Goal: Task Accomplishment & Management: Manage account settings

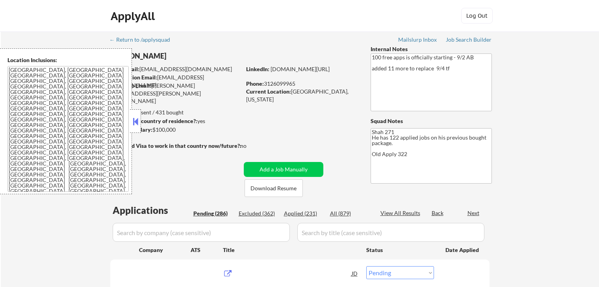
select select ""pending""
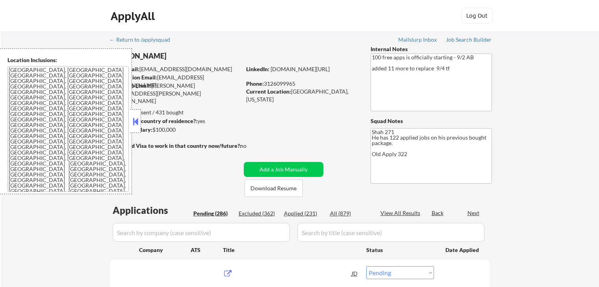
select select ""pending""
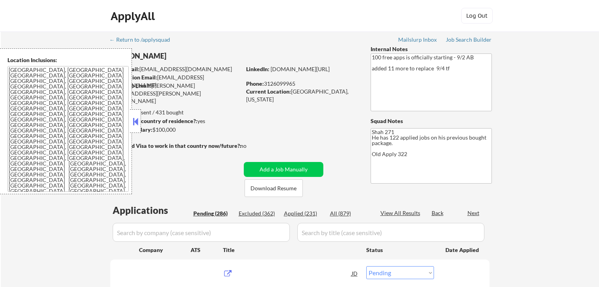
select select ""pending""
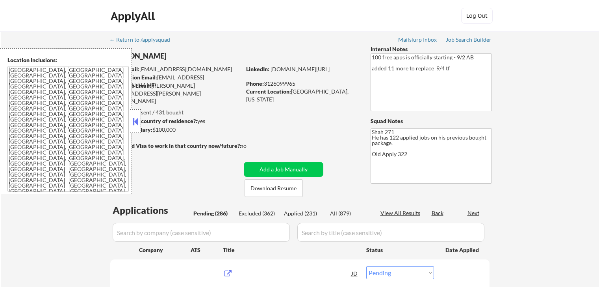
select select ""pending""
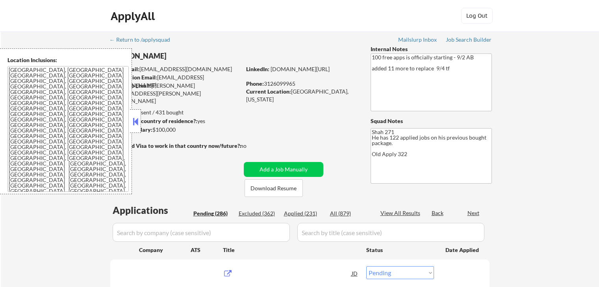
select select ""pending""
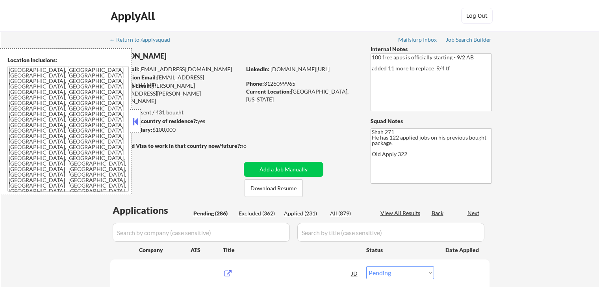
select select ""pending""
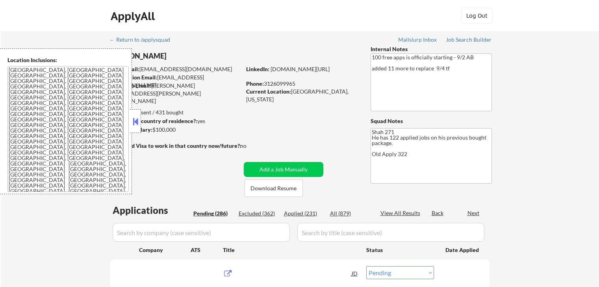
select select ""pending""
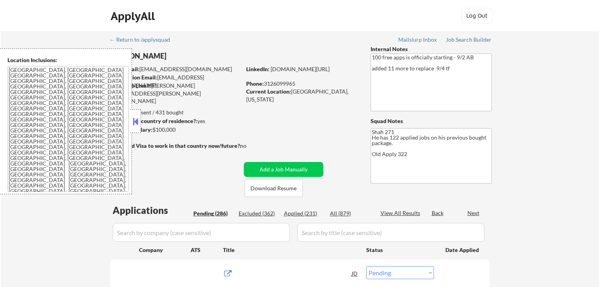
select select ""pending""
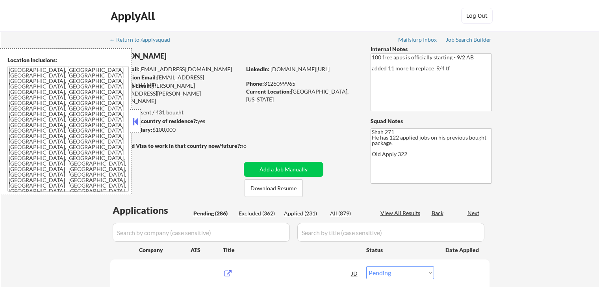
select select ""pending""
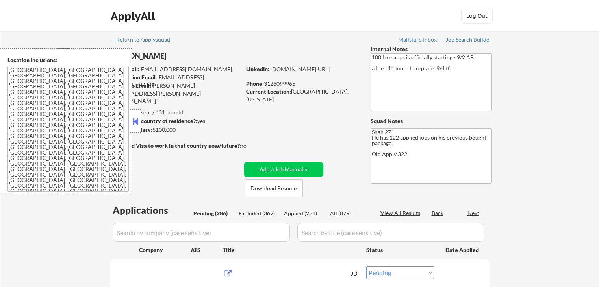
select select ""pending""
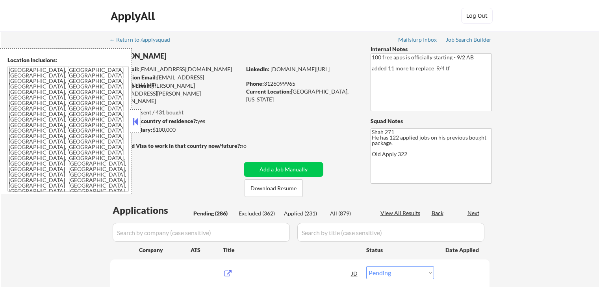
select select ""pending""
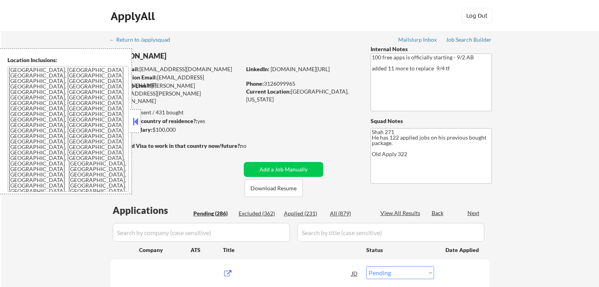
select select ""pending""
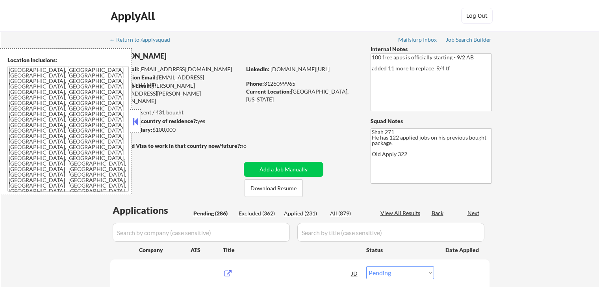
select select ""pending""
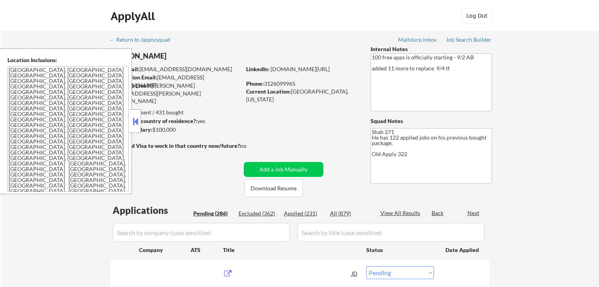
select select ""pending""
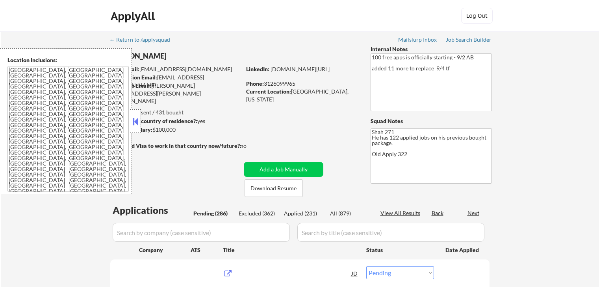
select select ""pending""
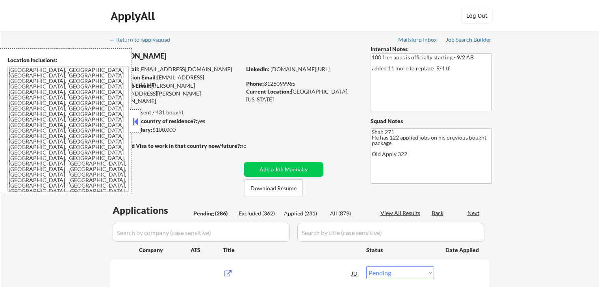
select select ""pending""
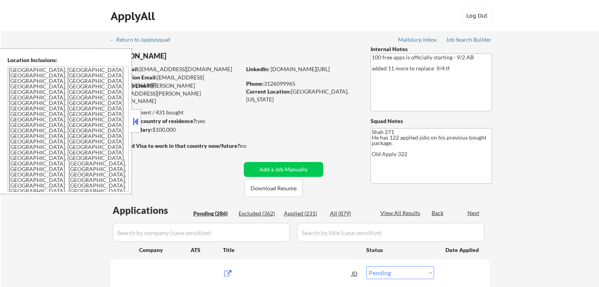
select select ""pending""
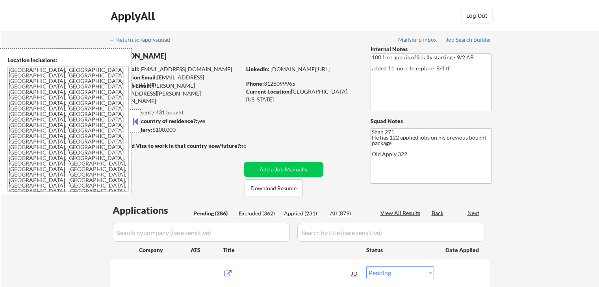
select select ""pending""
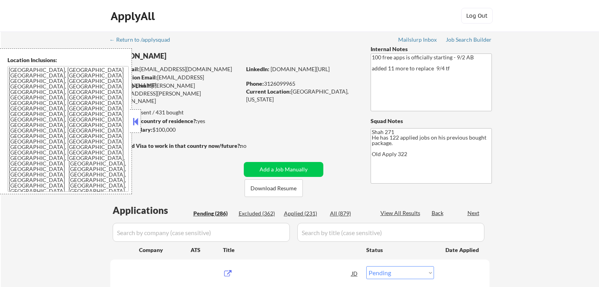
select select ""pending""
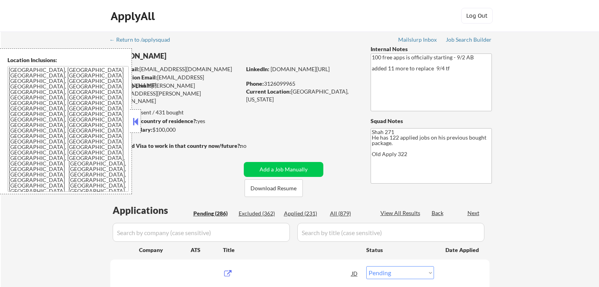
select select ""pending""
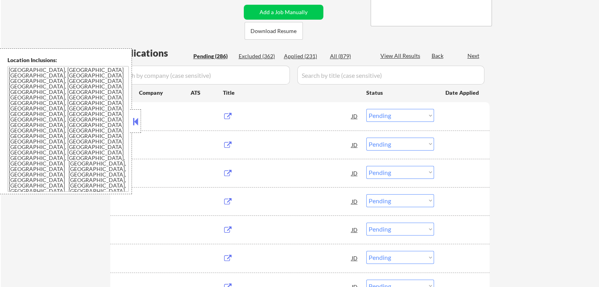
scroll to position [157, 0]
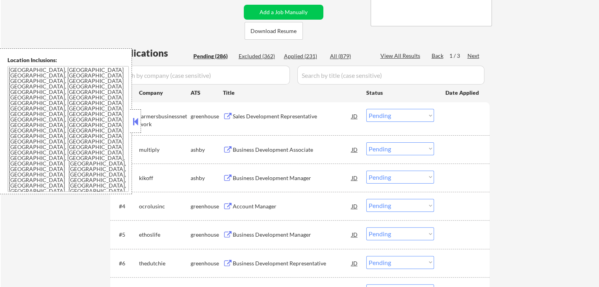
click at [225, 114] on button at bounding box center [228, 116] width 10 height 7
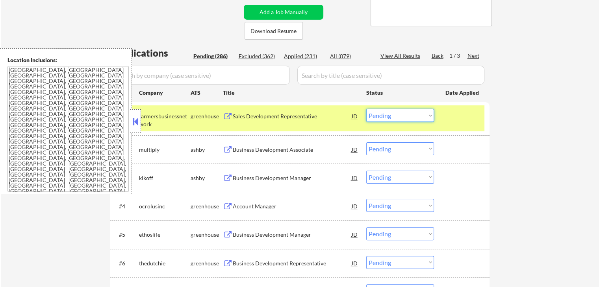
click at [408, 118] on select "Choose an option... Pending Applied Excluded (Questions) Excluded (Expired) Exc…" at bounding box center [400, 115] width 68 height 13
click at [366, 109] on select "Choose an option... Pending Applied Excluded (Questions) Excluded (Expired) Exc…" at bounding box center [400, 115] width 68 height 13
click at [224, 148] on button at bounding box center [228, 149] width 10 height 7
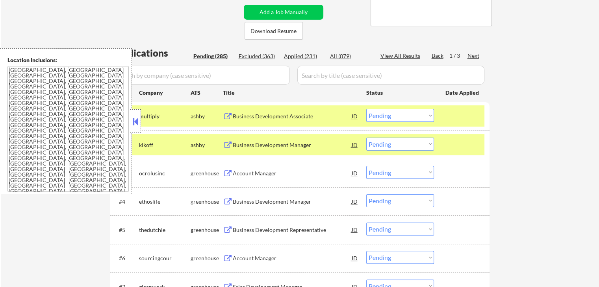
click at [401, 118] on select "Choose an option... Pending Applied Excluded (Questions) Excluded (Expired) Exc…" at bounding box center [400, 115] width 68 height 13
click at [366, 109] on select "Choose an option... Pending Applied Excluded (Questions) Excluded (Expired) Exc…" at bounding box center [400, 115] width 68 height 13
select select ""pending""
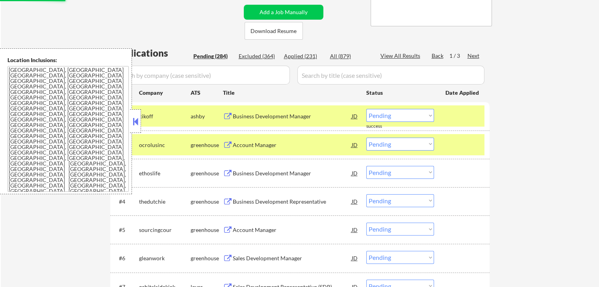
click at [223, 115] on button at bounding box center [228, 116] width 10 height 7
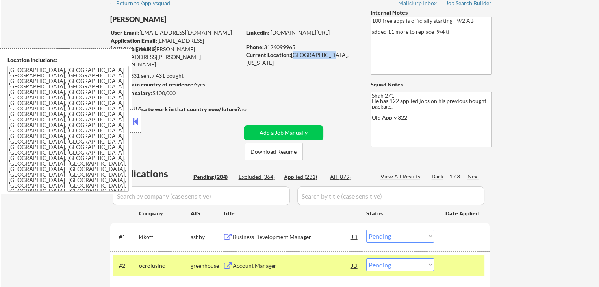
scroll to position [79, 0]
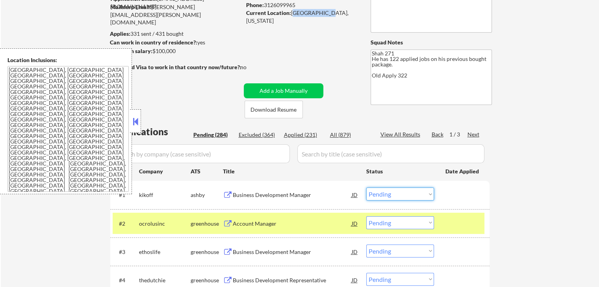
click at [394, 194] on select "Choose an option... Pending Applied Excluded (Questions) Excluded (Expired) Exc…" at bounding box center [400, 194] width 68 height 13
click at [366, 188] on select "Choose an option... Pending Applied Excluded (Questions) Excluded (Expired) Exc…" at bounding box center [400, 194] width 68 height 13
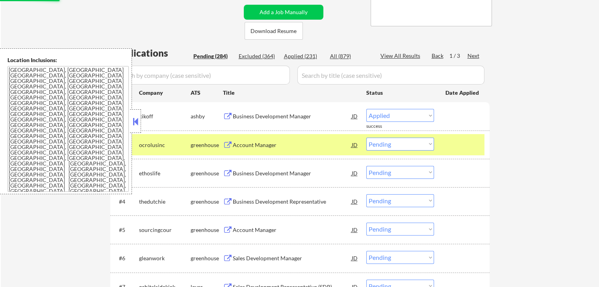
click at [225, 142] on button at bounding box center [228, 145] width 10 height 7
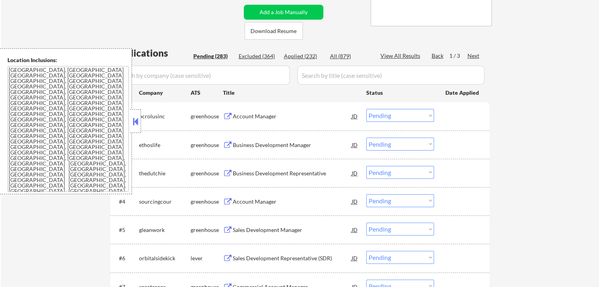
click at [393, 117] on select "Choose an option... Pending Applied Excluded (Questions) Excluded (Expired) Exc…" at bounding box center [400, 115] width 68 height 13
click at [366, 109] on select "Choose an option... Pending Applied Excluded (Questions) Excluded (Expired) Exc…" at bounding box center [400, 115] width 68 height 13
click at [230, 144] on button at bounding box center [228, 145] width 10 height 7
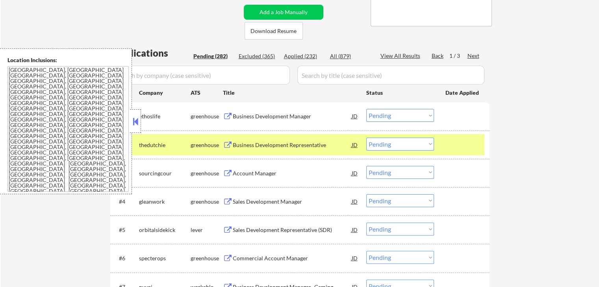
click at [224, 115] on button at bounding box center [228, 116] width 10 height 7
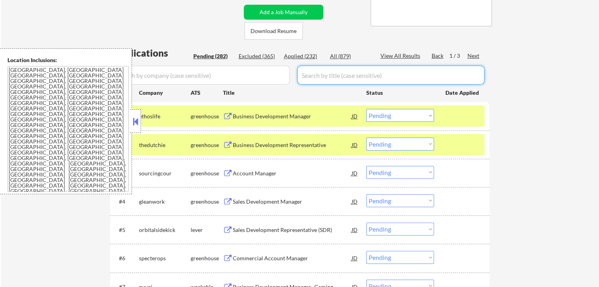
click at [303, 56] on div "Applied (232)" at bounding box center [303, 56] width 39 height 8
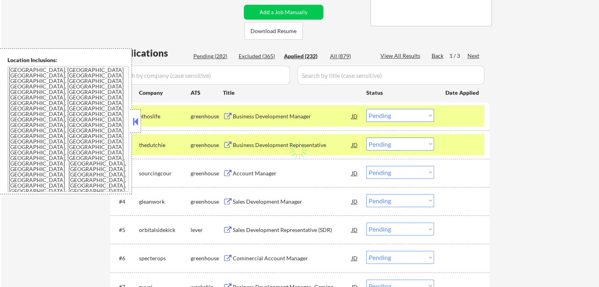
select select ""applied""
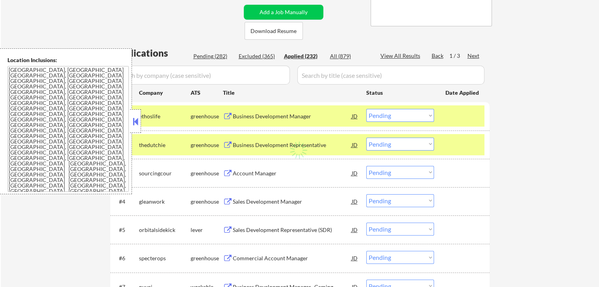
select select ""applied""
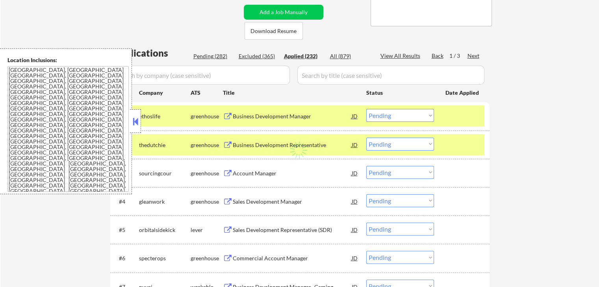
select select ""applied""
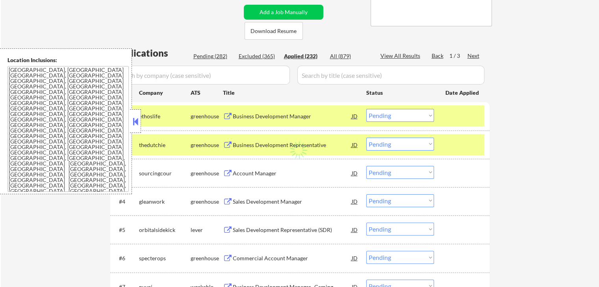
select select ""applied""
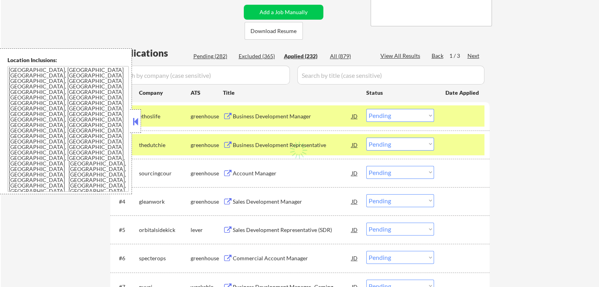
select select ""applied""
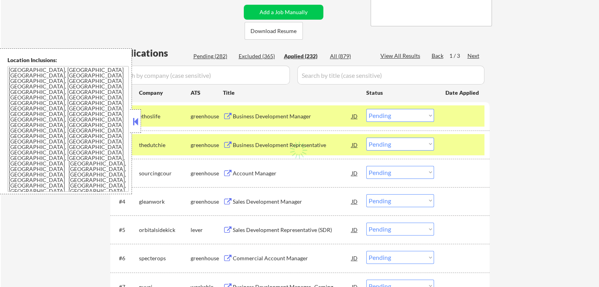
select select ""applied""
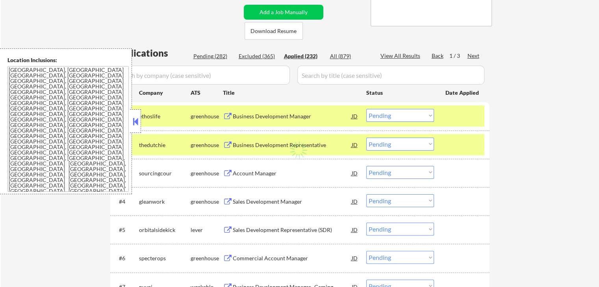
select select ""applied""
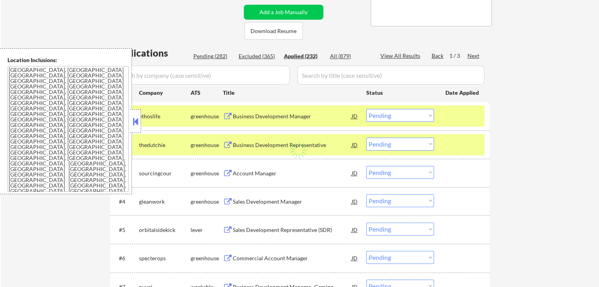
select select ""applied""
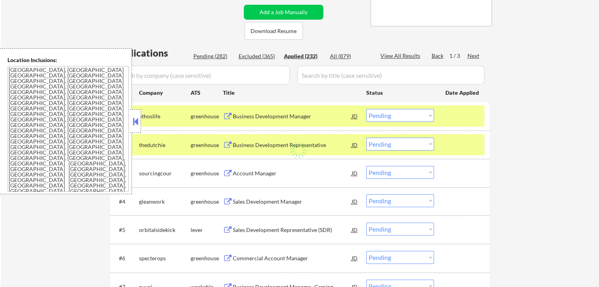
select select ""applied""
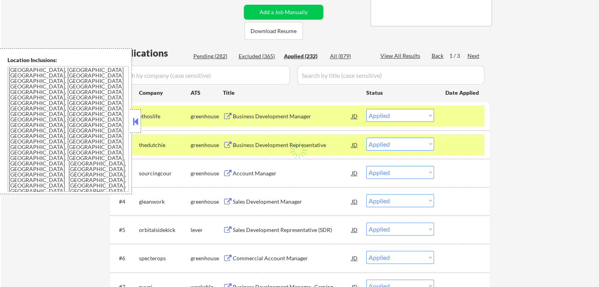
select select ""applied""
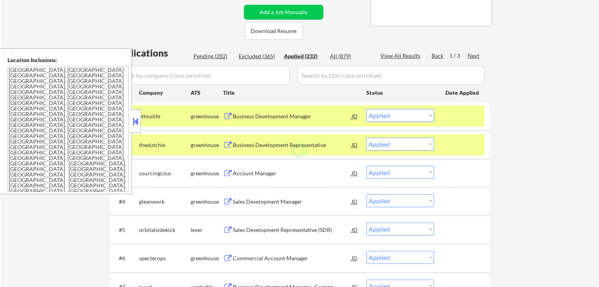
select select ""applied""
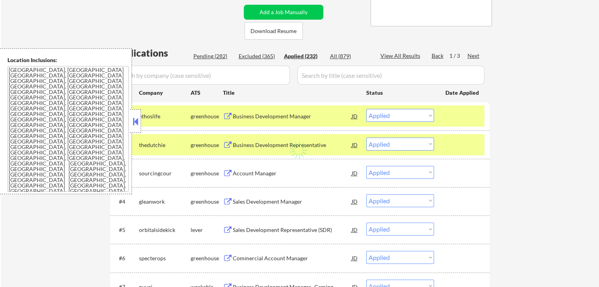
select select ""applied""
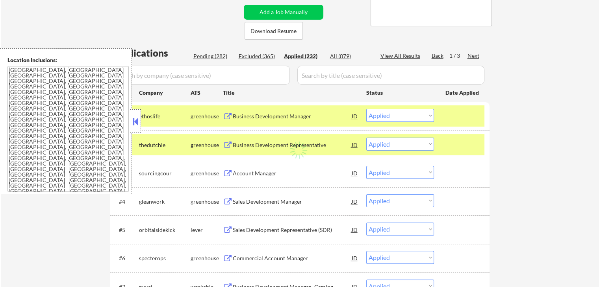
select select ""applied""
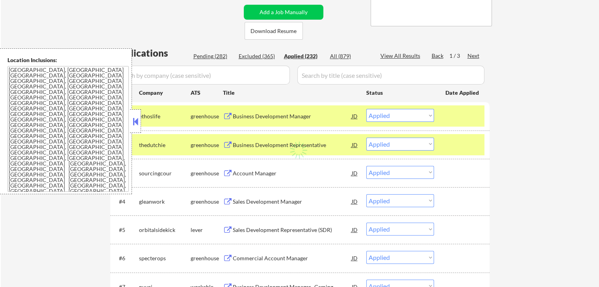
select select ""applied""
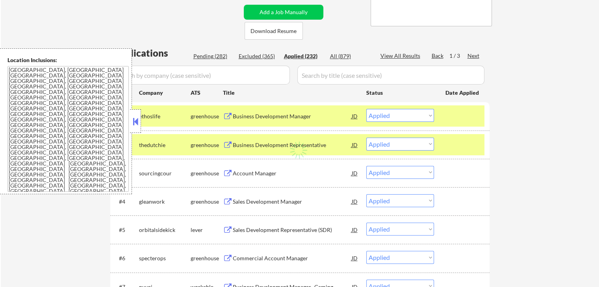
select select ""applied""
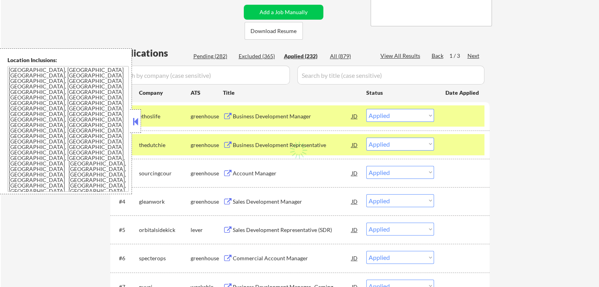
select select ""applied""
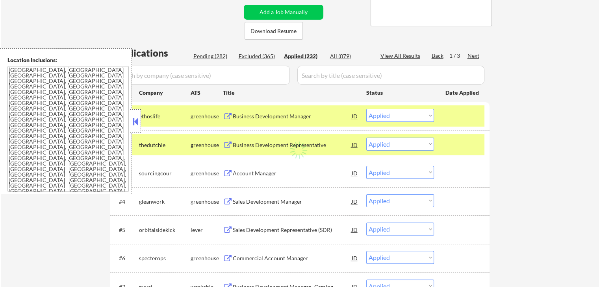
select select ""applied""
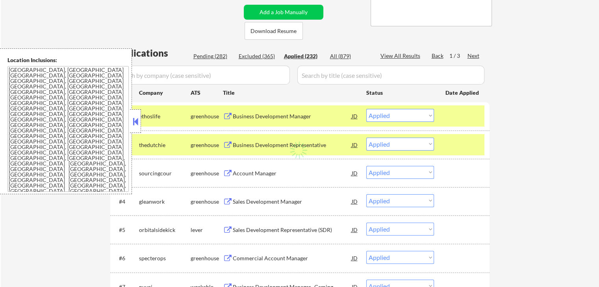
select select ""applied""
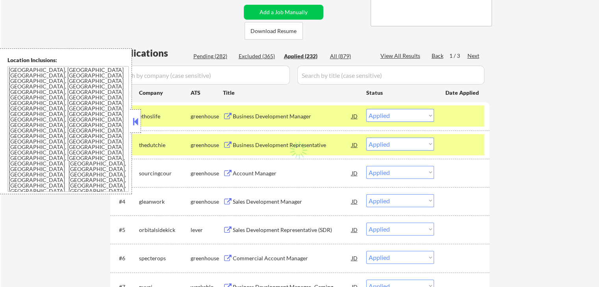
select select ""applied""
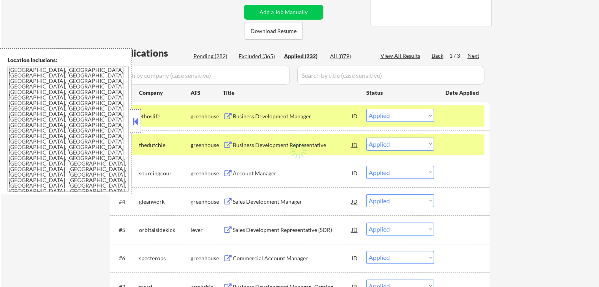
select select ""applied""
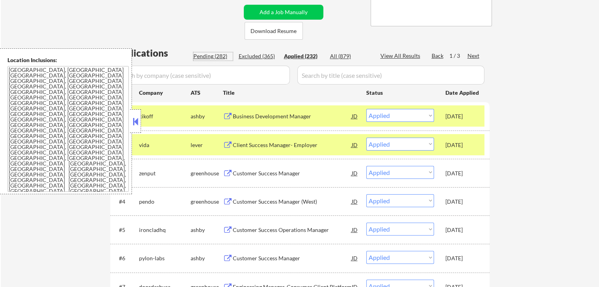
click at [208, 54] on div "Pending (282)" at bounding box center [212, 56] width 39 height 8
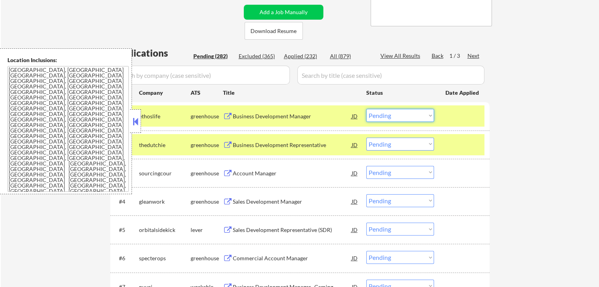
click at [388, 120] on select "Choose an option... Pending Applied Excluded (Questions) Excluded (Expired) Exc…" at bounding box center [400, 115] width 68 height 13
click at [366, 109] on select "Choose an option... Pending Applied Excluded (Questions) Excluded (Expired) Exc…" at bounding box center [400, 115] width 68 height 13
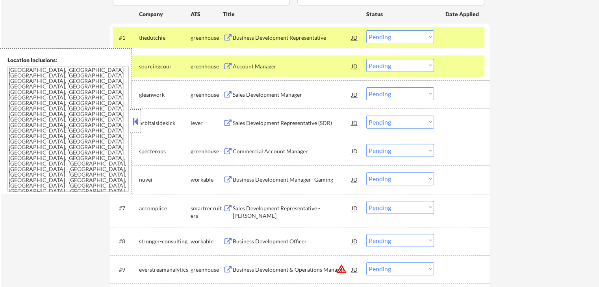
click at [225, 37] on button at bounding box center [228, 37] width 10 height 7
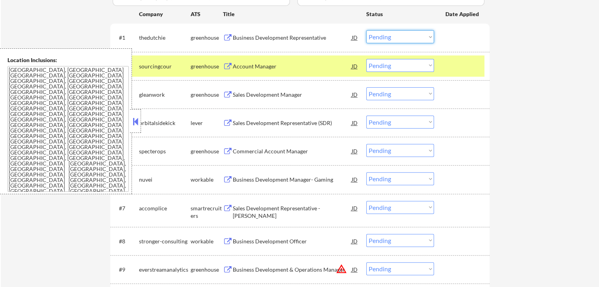
click at [389, 43] on select "Choose an option... Pending Applied Excluded (Questions) Excluded (Expired) Exc…" at bounding box center [400, 36] width 68 height 13
click at [366, 30] on select "Choose an option... Pending Applied Excluded (Questions) Excluded (Expired) Exc…" at bounding box center [400, 36] width 68 height 13
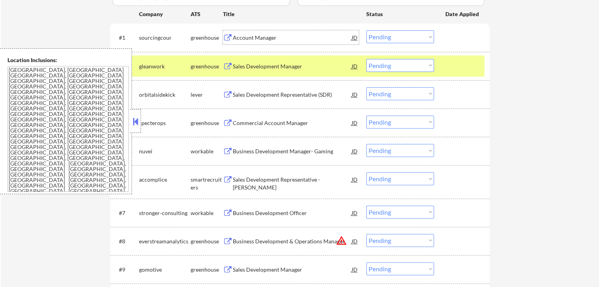
click at [233, 35] on div "Account Manager" at bounding box center [292, 38] width 119 height 8
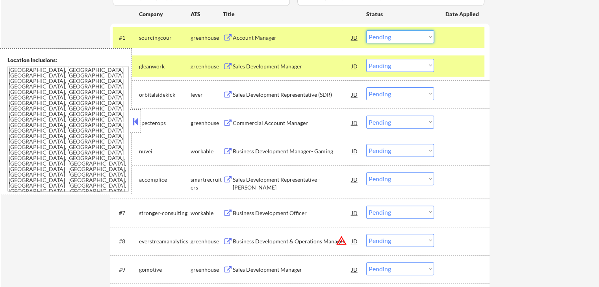
drag, startPoint x: 395, startPoint y: 35, endPoint x: 394, endPoint y: 42, distance: 7.2
click at [395, 36] on select "Choose an option... Pending Applied Excluded (Questions) Excluded (Expired) Exc…" at bounding box center [400, 36] width 68 height 13
click at [366, 30] on select "Choose an option... Pending Applied Excluded (Questions) Excluded (Expired) Exc…" at bounding box center [400, 36] width 68 height 13
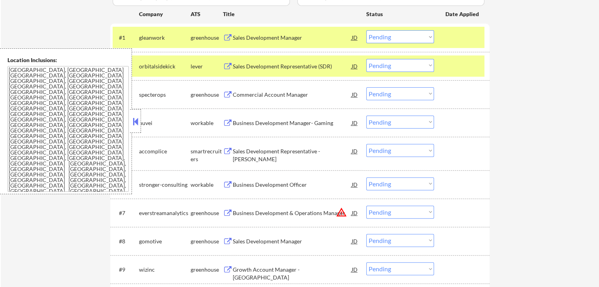
click at [228, 36] on button at bounding box center [228, 37] width 10 height 7
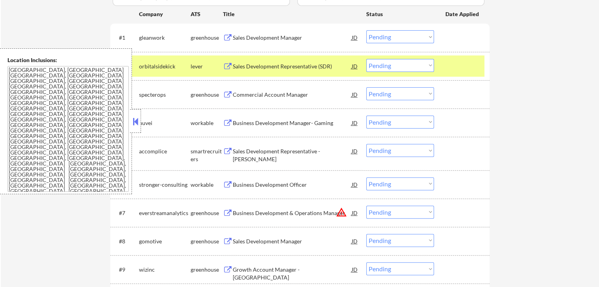
click at [386, 35] on select "Choose an option... Pending Applied Excluded (Questions) Excluded (Expired) Exc…" at bounding box center [400, 36] width 68 height 13
click at [366, 30] on select "Choose an option... Pending Applied Excluded (Questions) Excluded (Expired) Exc…" at bounding box center [400, 36] width 68 height 13
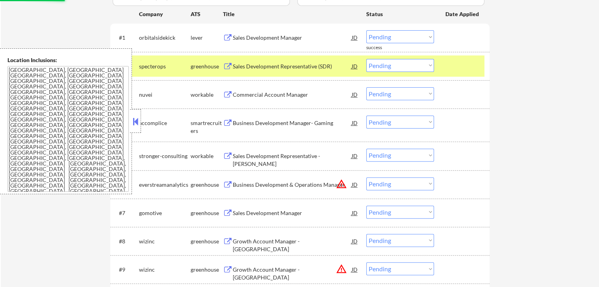
click at [230, 35] on button at bounding box center [228, 37] width 10 height 7
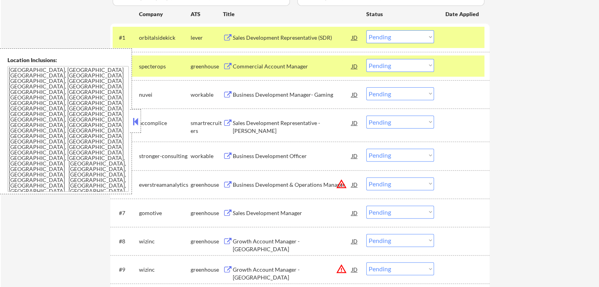
click at [386, 37] on select "Choose an option... Pending Applied Excluded (Questions) Excluded (Expired) Exc…" at bounding box center [400, 36] width 68 height 13
click at [366, 30] on select "Choose an option... Pending Applied Excluded (Questions) Excluded (Expired) Exc…" at bounding box center [400, 36] width 68 height 13
click at [228, 66] on button at bounding box center [228, 66] width 10 height 7
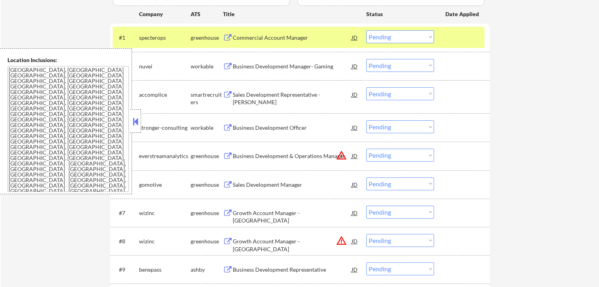
click at [401, 35] on select "Choose an option... Pending Applied Excluded (Questions) Excluded (Expired) Exc…" at bounding box center [400, 36] width 68 height 13
click at [366, 30] on select "Choose an option... Pending Applied Excluded (Questions) Excluded (Expired) Exc…" at bounding box center [400, 36] width 68 height 13
click at [227, 93] on button at bounding box center [228, 94] width 10 height 7
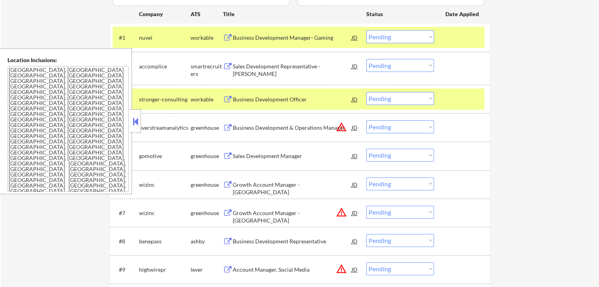
click at [394, 65] on select "Choose an option... Pending Applied Excluded (Questions) Excluded (Expired) Exc…" at bounding box center [400, 65] width 68 height 13
click at [366, 59] on select "Choose an option... Pending Applied Excluded (Questions) Excluded (Expired) Exc…" at bounding box center [400, 65] width 68 height 13
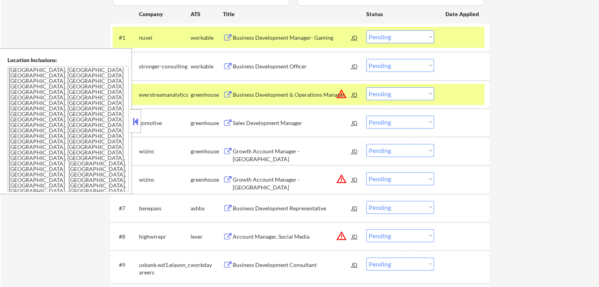
click at [229, 122] on button at bounding box center [228, 123] width 10 height 7
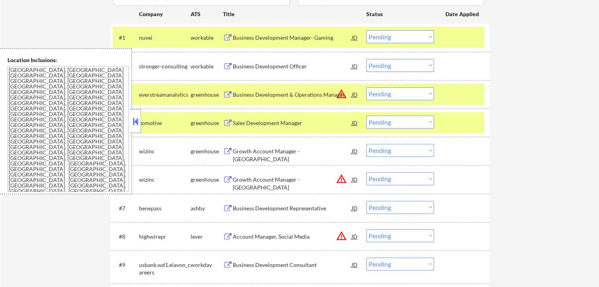
click at [227, 148] on button at bounding box center [228, 151] width 10 height 7
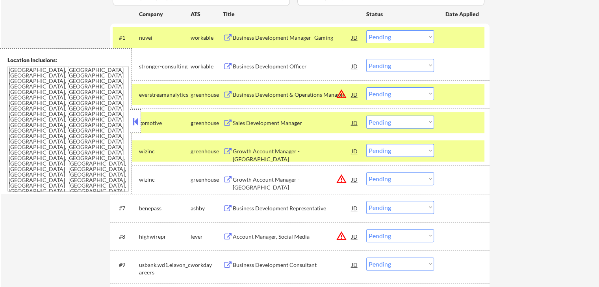
click at [397, 153] on select "Choose an option... Pending Applied Excluded (Questions) Excluded (Expired) Exc…" at bounding box center [400, 150] width 68 height 13
click at [366, 144] on select "Choose an option... Pending Applied Excluded (Questions) Excluded (Expired) Exc…" at bounding box center [400, 150] width 68 height 13
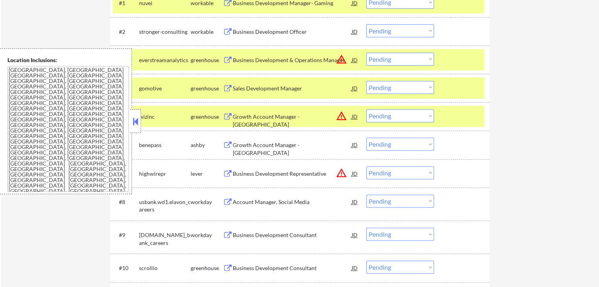
scroll to position [275, 0]
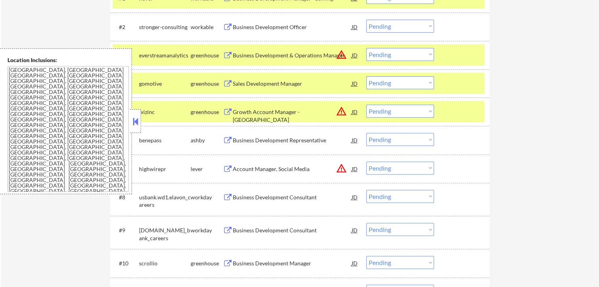
click at [227, 138] on button at bounding box center [228, 140] width 10 height 7
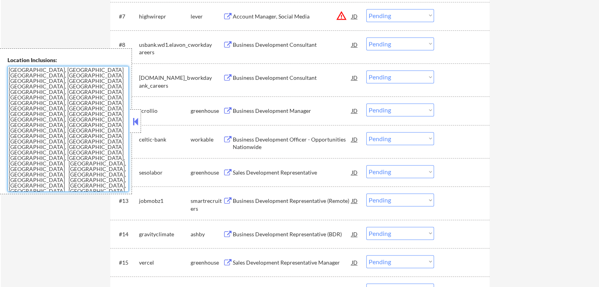
scroll to position [433, 0]
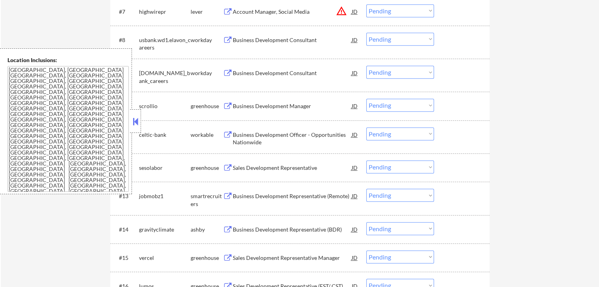
click at [227, 103] on button at bounding box center [228, 106] width 10 height 7
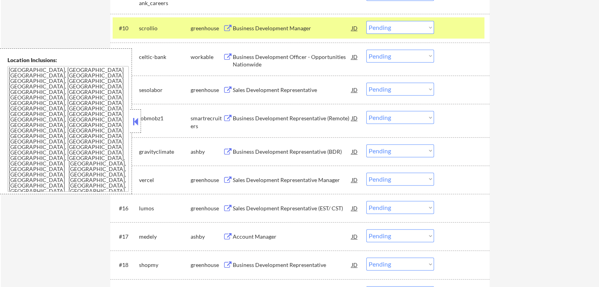
scroll to position [512, 0]
click at [226, 91] on button at bounding box center [228, 89] width 10 height 7
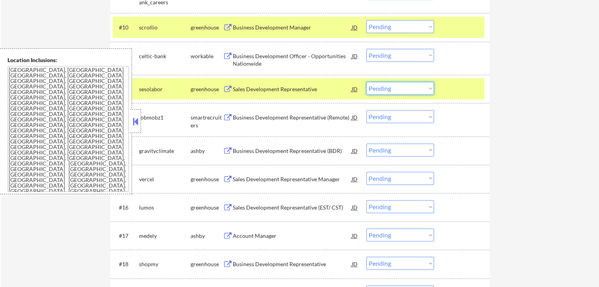
drag, startPoint x: 390, startPoint y: 86, endPoint x: 390, endPoint y: 93, distance: 7.5
click at [390, 86] on select "Choose an option... Pending Applied Excluded (Questions) Excluded (Expired) Exc…" at bounding box center [400, 88] width 68 height 13
click at [366, 82] on select "Choose an option... Pending Applied Excluded (Questions) Excluded (Expired) Exc…" at bounding box center [400, 88] width 68 height 13
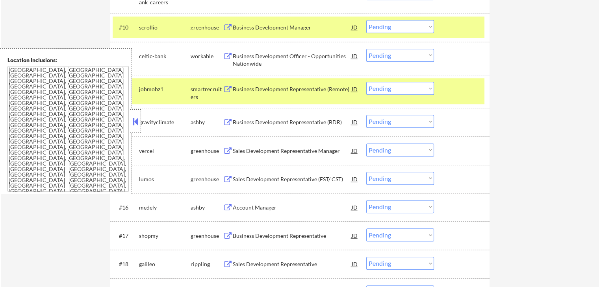
click at [227, 87] on button at bounding box center [228, 89] width 10 height 7
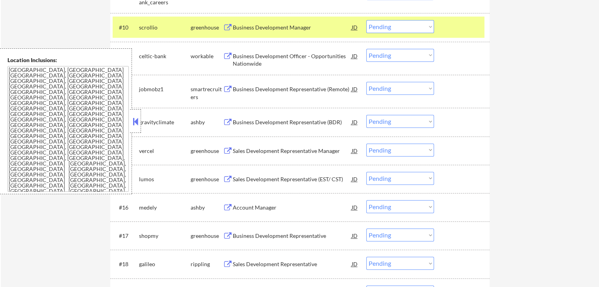
click at [225, 89] on button at bounding box center [228, 89] width 10 height 7
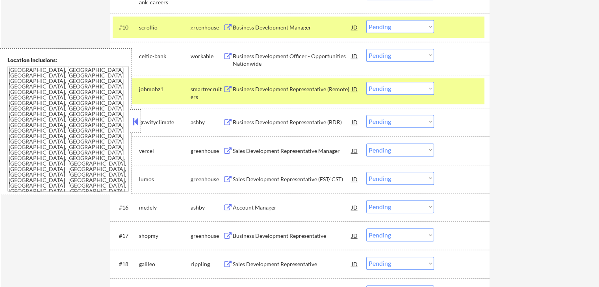
click at [230, 121] on button at bounding box center [228, 122] width 10 height 7
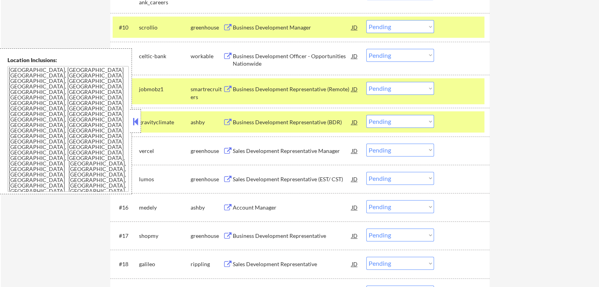
click at [401, 122] on select "Choose an option... Pending Applied Excluded (Questions) Excluded (Expired) Exc…" at bounding box center [400, 121] width 68 height 13
click at [366, 115] on select "Choose an option... Pending Applied Excluded (Questions) Excluded (Expired) Exc…" at bounding box center [400, 121] width 68 height 13
click at [223, 122] on button at bounding box center [228, 122] width 10 height 7
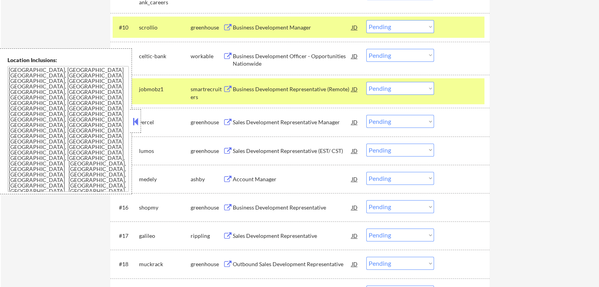
click at [398, 125] on select "Choose an option... Pending Applied Excluded (Questions) Excluded (Expired) Exc…" at bounding box center [400, 121] width 68 height 13
click at [366, 115] on select "Choose an option... Pending Applied Excluded (Questions) Excluded (Expired) Exc…" at bounding box center [400, 121] width 68 height 13
click at [225, 90] on button at bounding box center [228, 89] width 10 height 7
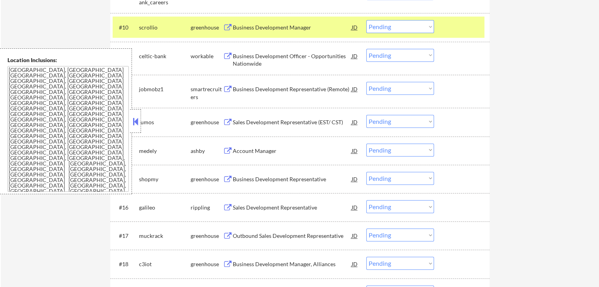
click at [227, 122] on button at bounding box center [228, 122] width 10 height 7
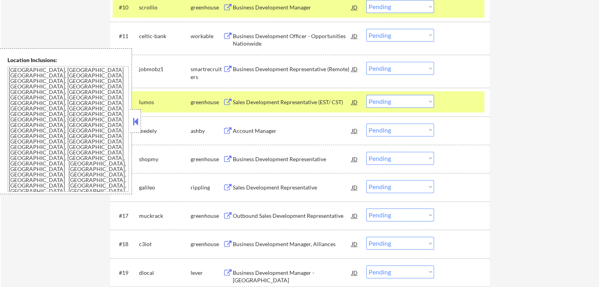
scroll to position [551, 0]
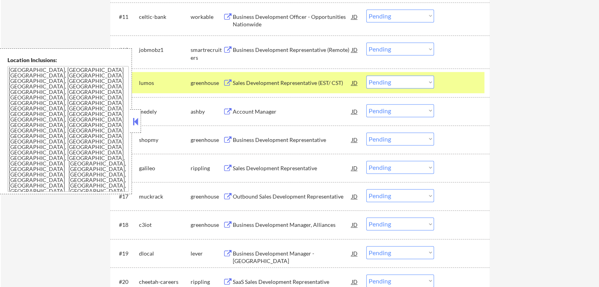
click at [229, 109] on button at bounding box center [228, 111] width 10 height 7
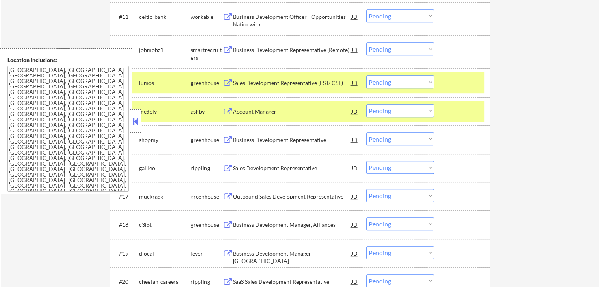
click at [405, 111] on select "Choose an option... Pending Applied Excluded (Questions) Excluded (Expired) Exc…" at bounding box center [400, 110] width 68 height 13
click at [366, 104] on select "Choose an option... Pending Applied Excluded (Questions) Excluded (Expired) Exc…" at bounding box center [400, 110] width 68 height 13
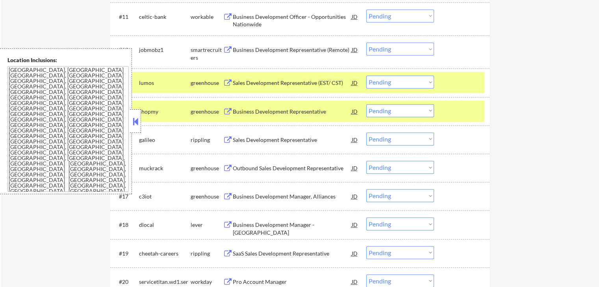
click at [228, 81] on button at bounding box center [228, 82] width 10 height 7
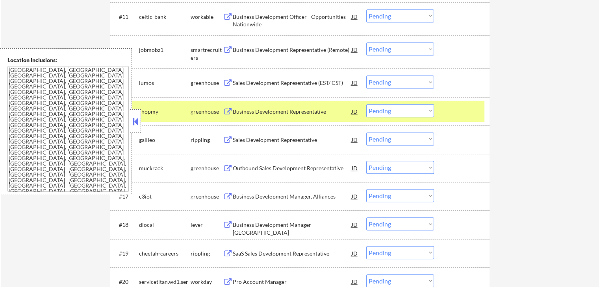
click at [227, 109] on button at bounding box center [228, 111] width 10 height 7
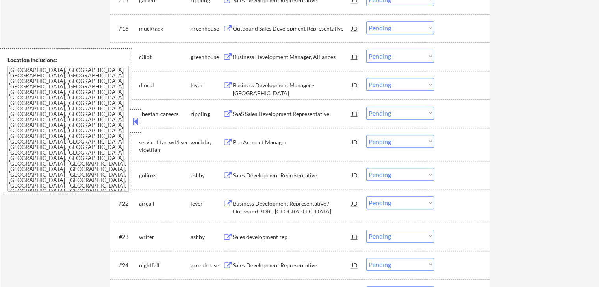
scroll to position [708, 0]
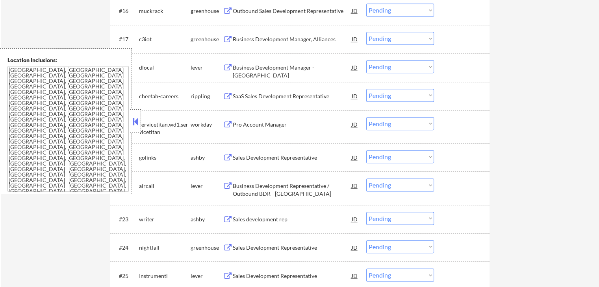
click at [228, 66] on button at bounding box center [228, 67] width 10 height 7
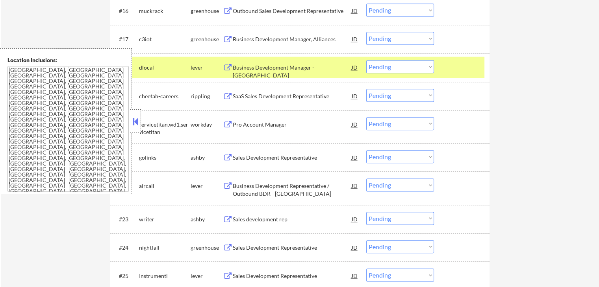
click at [227, 156] on button at bounding box center [228, 157] width 10 height 7
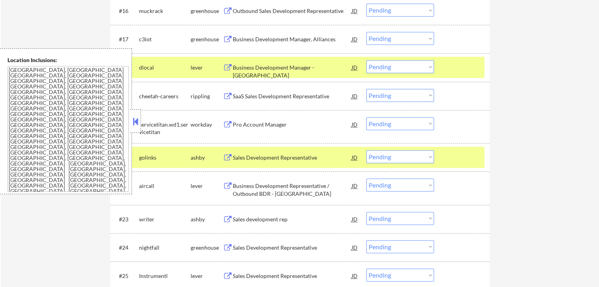
click at [228, 184] on button at bounding box center [228, 186] width 10 height 7
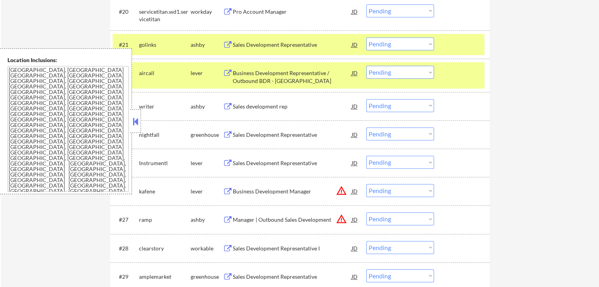
scroll to position [826, 0]
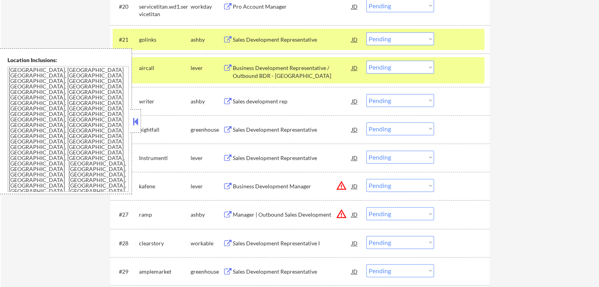
click at [230, 100] on button at bounding box center [228, 101] width 10 height 7
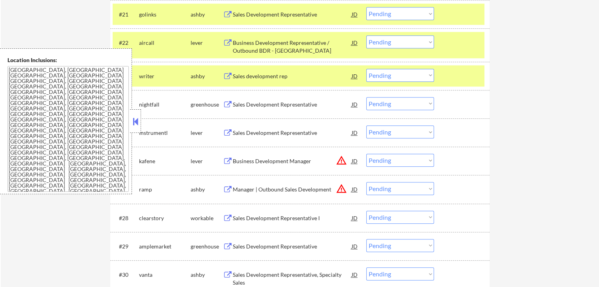
scroll to position [866, 0]
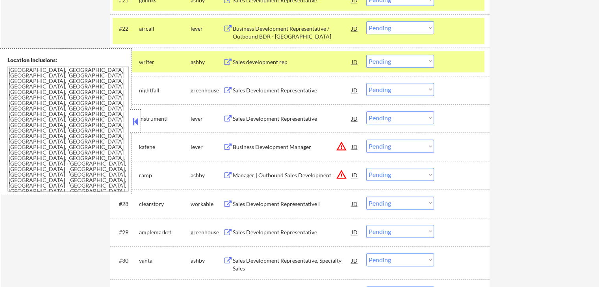
click at [224, 88] on button at bounding box center [228, 90] width 10 height 7
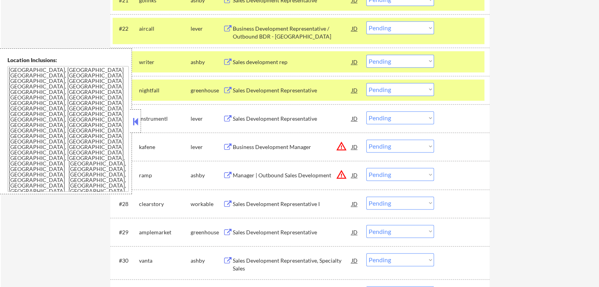
click at [385, 92] on select "Choose an option... Pending Applied Excluded (Questions) Excluded (Expired) Exc…" at bounding box center [400, 89] width 68 height 13
click at [366, 83] on select "Choose an option... Pending Applied Excluded (Questions) Excluded (Expired) Exc…" at bounding box center [400, 89] width 68 height 13
click at [228, 116] on button at bounding box center [228, 118] width 10 height 7
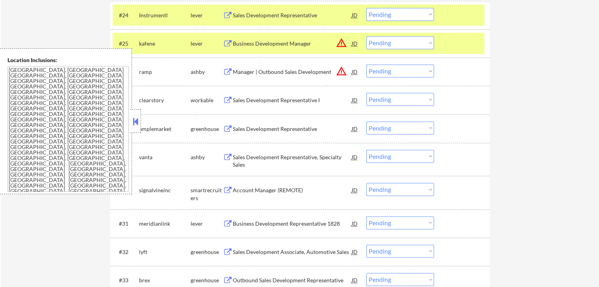
scroll to position [944, 0]
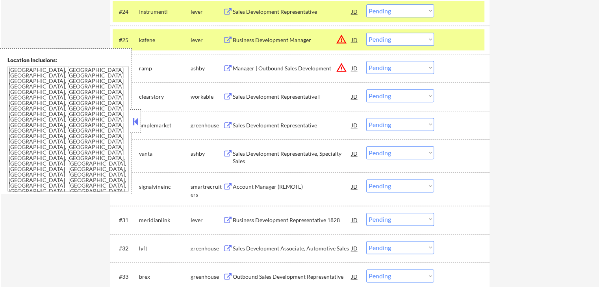
click at [229, 125] on button at bounding box center [228, 125] width 10 height 7
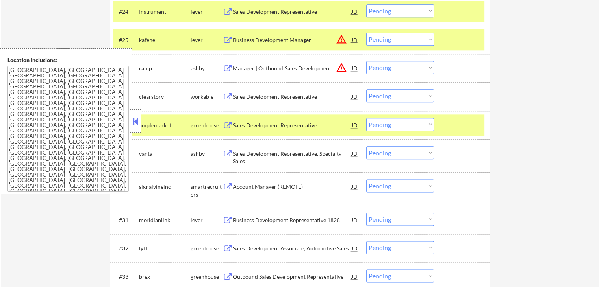
click at [399, 125] on select "Choose an option... Pending Applied Excluded (Questions) Excluded (Expired) Exc…" at bounding box center [400, 124] width 68 height 13
click at [366, 118] on select "Choose an option... Pending Applied Excluded (Questions) Excluded (Expired) Exc…" at bounding box center [400, 124] width 68 height 13
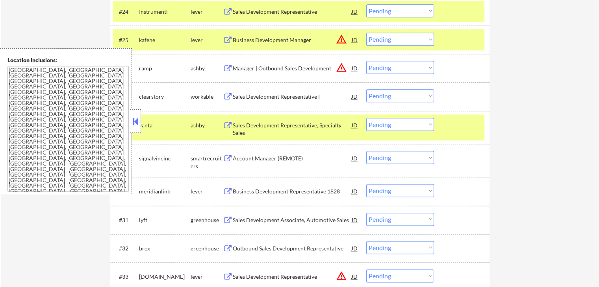
click at [223, 158] on button at bounding box center [228, 158] width 10 height 7
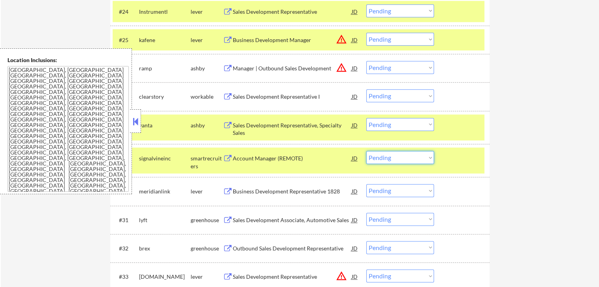
drag, startPoint x: 394, startPoint y: 157, endPoint x: 395, endPoint y: 163, distance: 5.6
click at [395, 157] on select "Choose an option... Pending Applied Excluded (Questions) Excluded (Expired) Exc…" at bounding box center [400, 157] width 68 height 13
click at [366, 151] on select "Choose an option... Pending Applied Excluded (Questions) Excluded (Expired) Exc…" at bounding box center [400, 157] width 68 height 13
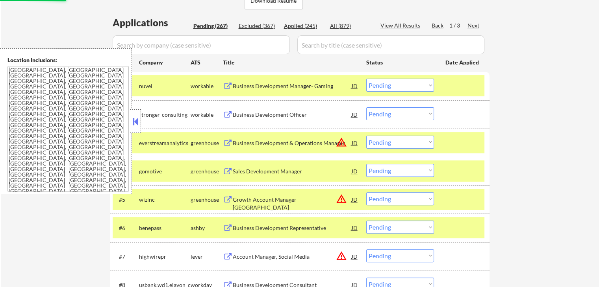
scroll to position [167, 0]
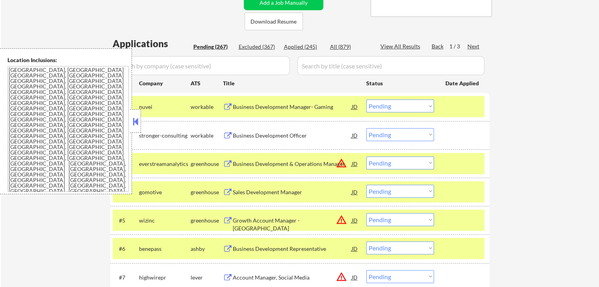
click at [299, 48] on div "Applied (245)" at bounding box center [303, 47] width 39 height 8
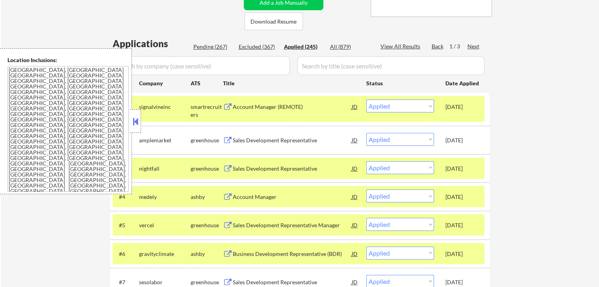
click at [207, 47] on div "Pending (267)" at bounding box center [212, 47] width 39 height 8
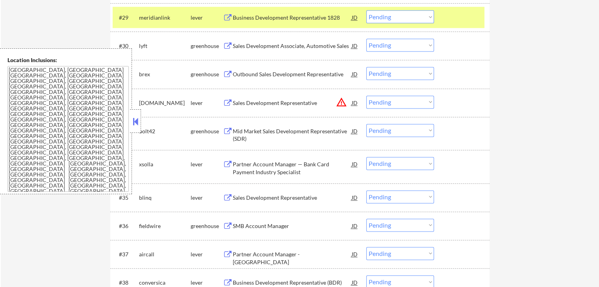
scroll to position [1072, 0]
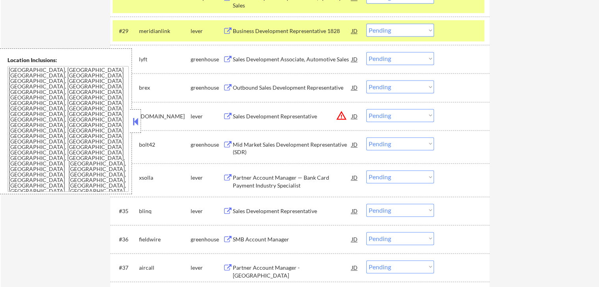
click at [228, 58] on button at bounding box center [228, 59] width 10 height 7
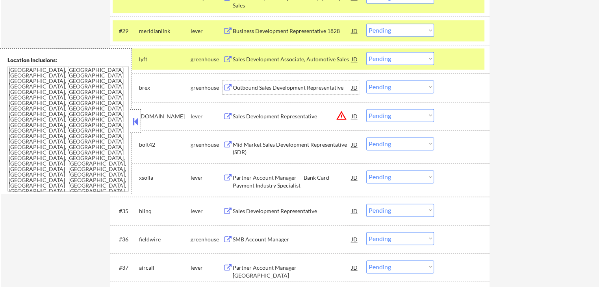
click at [230, 83] on div "Outbound Sales Development Representative JD warning_amber" at bounding box center [291, 87] width 136 height 14
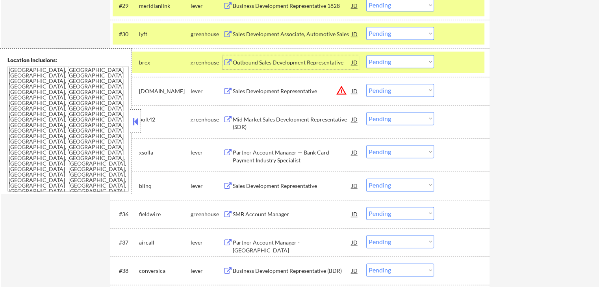
scroll to position [1111, 0]
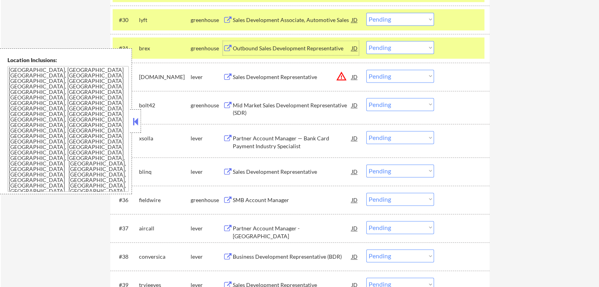
click at [229, 106] on button at bounding box center [228, 105] width 10 height 7
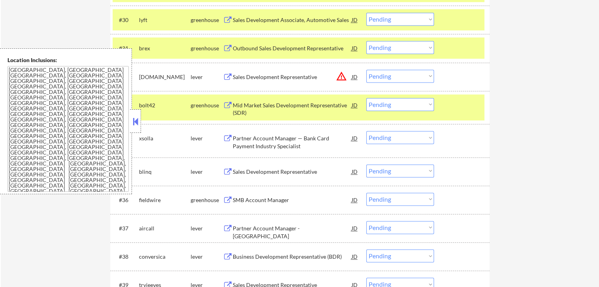
drag, startPoint x: 227, startPoint y: 105, endPoint x: 573, endPoint y: 119, distance: 345.8
drag, startPoint x: 384, startPoint y: 103, endPoint x: 384, endPoint y: 111, distance: 7.5
click at [384, 108] on select "Choose an option... Pending Applied Excluded (Questions) Excluded (Expired) Exc…" at bounding box center [400, 104] width 68 height 13
click at [366, 98] on select "Choose an option... Pending Applied Excluded (Questions) Excluded (Expired) Exc…" at bounding box center [400, 104] width 68 height 13
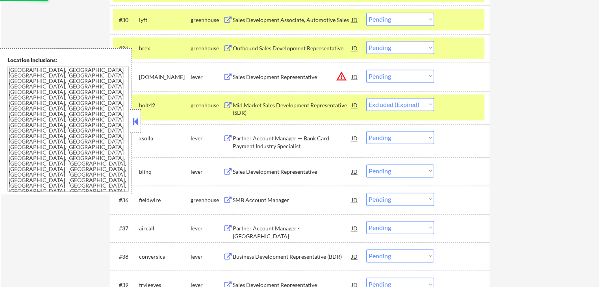
click at [229, 140] on button at bounding box center [228, 138] width 10 height 7
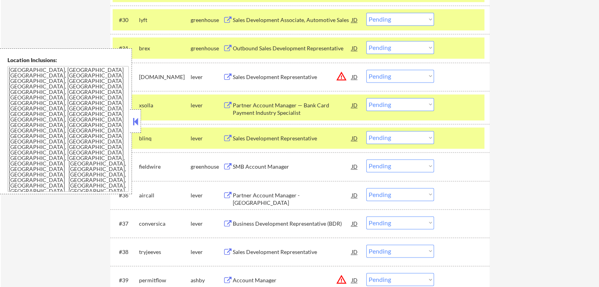
drag, startPoint x: 389, startPoint y: 106, endPoint x: 390, endPoint y: 111, distance: 4.9
click at [389, 106] on select "Choose an option... Pending Applied Excluded (Questions) Excluded (Expired) Exc…" at bounding box center [400, 104] width 68 height 13
click at [366, 98] on select "Choose an option... Pending Applied Excluded (Questions) Excluded (Expired) Exc…" at bounding box center [400, 104] width 68 height 13
click at [220, 136] on div "lever" at bounding box center [206, 139] width 32 height 8
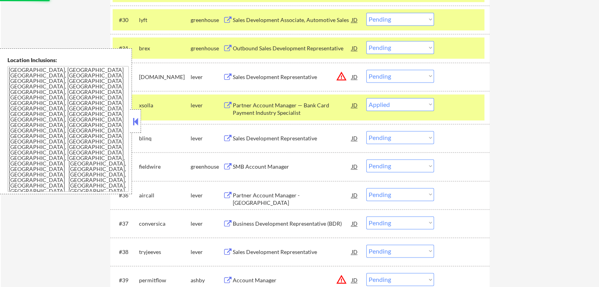
click at [231, 137] on button at bounding box center [228, 138] width 10 height 7
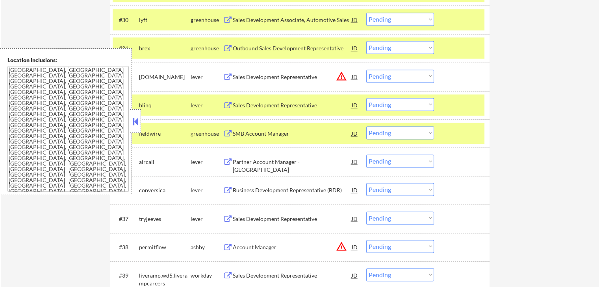
click at [386, 106] on select "Choose an option... Pending Applied Excluded (Questions) Excluded (Expired) Exc…" at bounding box center [400, 104] width 68 height 13
click at [366, 98] on select "Choose an option... Pending Applied Excluded (Questions) Excluded (Expired) Exc…" at bounding box center [400, 104] width 68 height 13
click at [227, 130] on button at bounding box center [228, 133] width 10 height 7
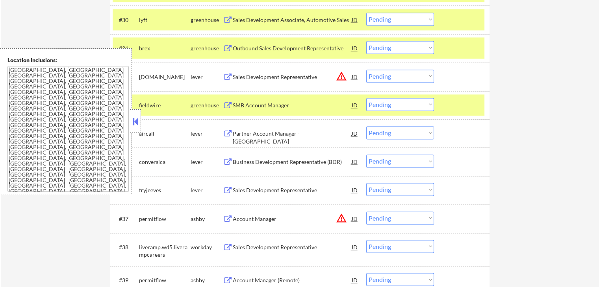
click at [227, 131] on button at bounding box center [228, 133] width 10 height 7
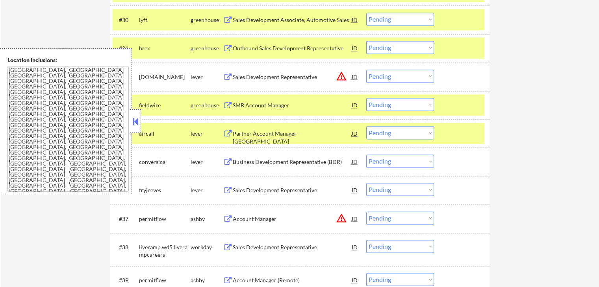
click at [225, 160] on button at bounding box center [228, 162] width 10 height 7
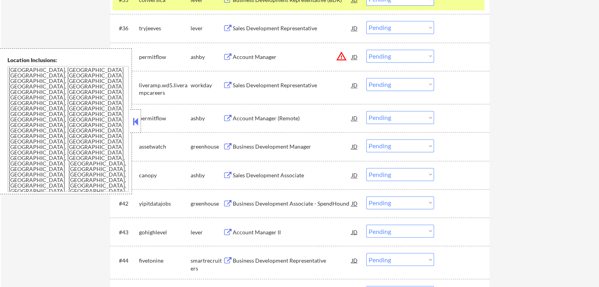
scroll to position [1269, 0]
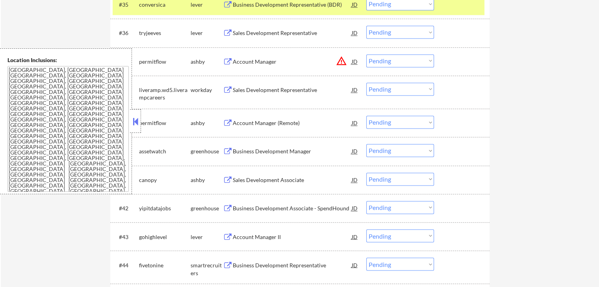
click at [221, 123] on div "ashby" at bounding box center [206, 123] width 32 height 8
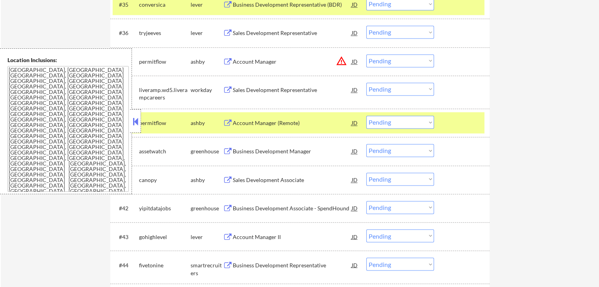
click at [225, 121] on button at bounding box center [228, 123] width 10 height 7
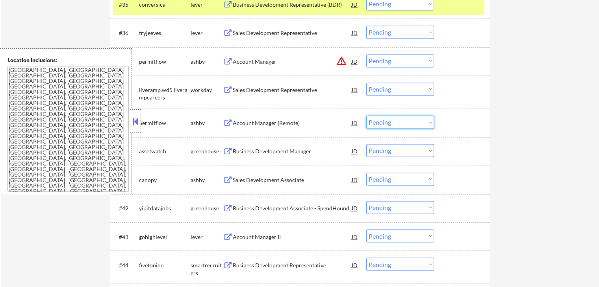
click at [389, 120] on select "Choose an option... Pending Applied Excluded (Questions) Excluded (Expired) Exc…" at bounding box center [400, 122] width 68 height 13
click at [366, 116] on select "Choose an option... Pending Applied Excluded (Questions) Excluded (Expired) Exc…" at bounding box center [400, 122] width 68 height 13
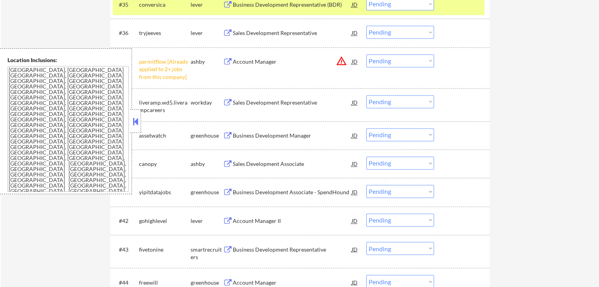
click at [405, 61] on select "Choose an option... Pending Applied Excluded (Questions) Excluded (Expired) Exc…" at bounding box center [400, 60] width 68 height 13
click at [366, 54] on select "Choose an option... Pending Applied Excluded (Questions) Excluded (Expired) Exc…" at bounding box center [400, 60] width 68 height 13
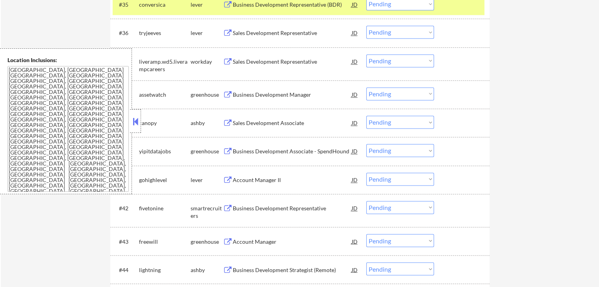
click at [226, 94] on button at bounding box center [228, 94] width 10 height 7
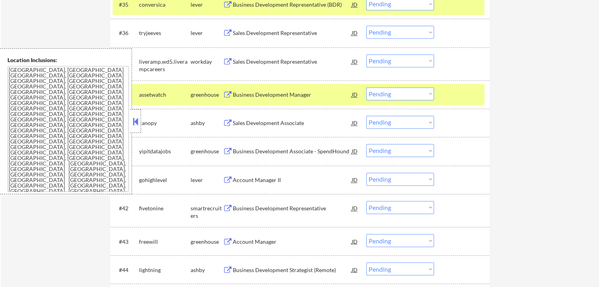
click at [401, 92] on select "Choose an option... Pending Applied Excluded (Questions) Excluded (Expired) Exc…" at bounding box center [400, 93] width 68 height 13
click at [366, 87] on select "Choose an option... Pending Applied Excluded (Questions) Excluded (Expired) Exc…" at bounding box center [400, 93] width 68 height 13
click at [226, 123] on button at bounding box center [228, 123] width 10 height 7
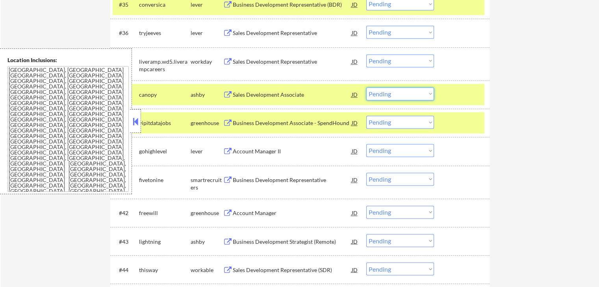
click at [387, 97] on select "Choose an option... Pending Applied Excluded (Questions) Excluded (Expired) Exc…" at bounding box center [400, 93] width 68 height 13
click at [366, 87] on select "Choose an option... Pending Applied Excluded (Questions) Excluded (Expired) Exc…" at bounding box center [400, 93] width 68 height 13
click at [231, 120] on button at bounding box center [228, 123] width 10 height 7
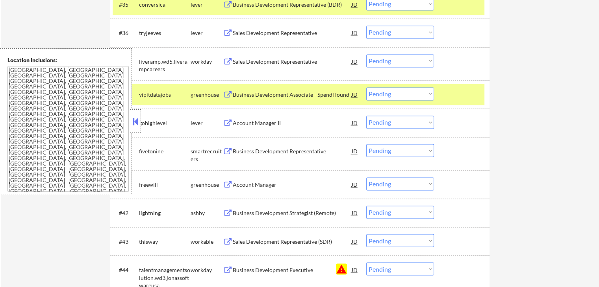
click at [227, 153] on button at bounding box center [228, 151] width 10 height 7
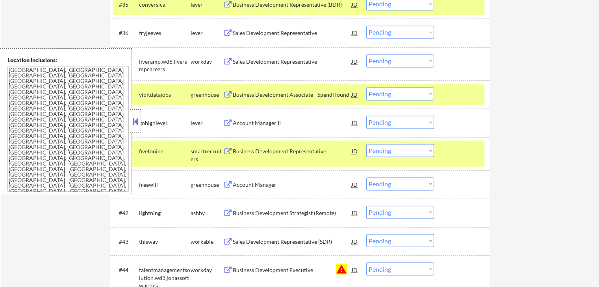
drag, startPoint x: 392, startPoint y: 148, endPoint x: 392, endPoint y: 156, distance: 7.5
click at [392, 149] on select "Choose an option... Pending Applied Excluded (Questions) Excluded (Expired) Exc…" at bounding box center [400, 150] width 68 height 13
click at [366, 144] on select "Choose an option... Pending Applied Excluded (Questions) Excluded (Expired) Exc…" at bounding box center [400, 150] width 68 height 13
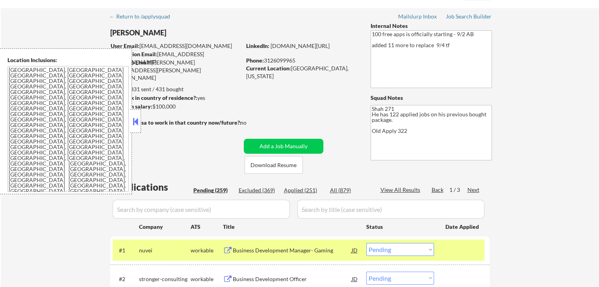
scroll to position [118, 0]
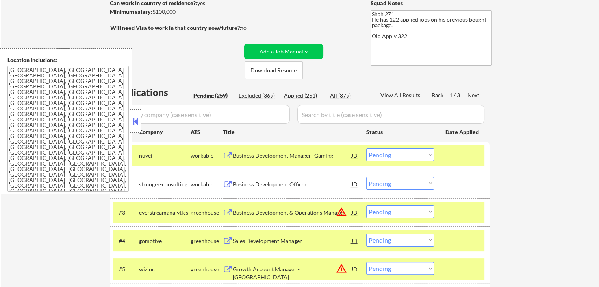
click at [303, 94] on div "Applied (251)" at bounding box center [303, 96] width 39 height 8
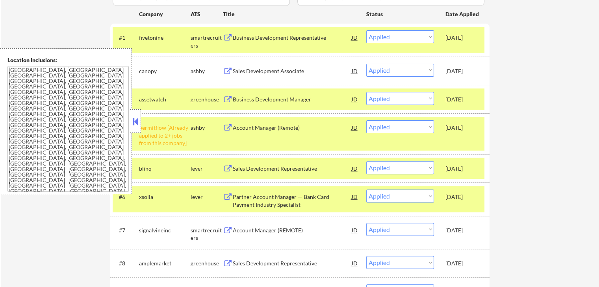
scroll to position [197, 0]
